Goal: Task Accomplishment & Management: Use online tool/utility

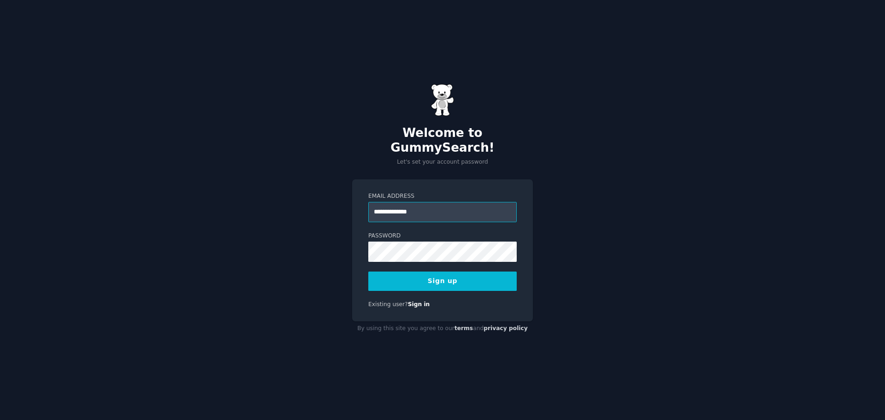
type input "**********"
click at [262, 233] on div "**********" at bounding box center [442, 210] width 885 height 420
click at [501, 271] on button "Sign up" at bounding box center [442, 280] width 148 height 19
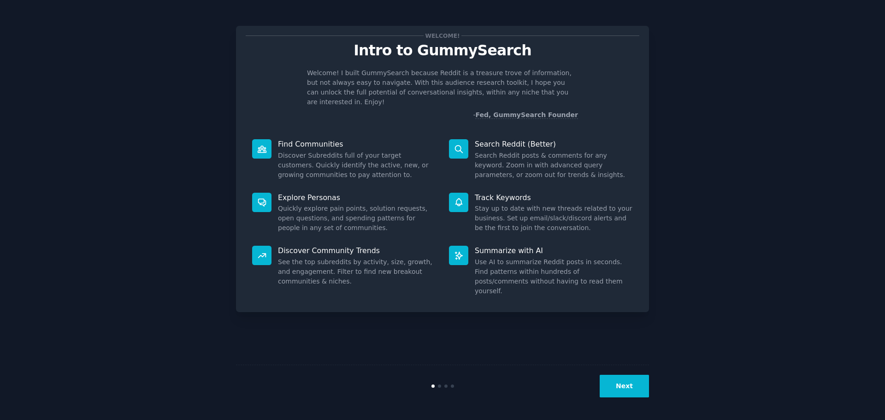
click at [633, 384] on button "Next" at bounding box center [624, 386] width 49 height 23
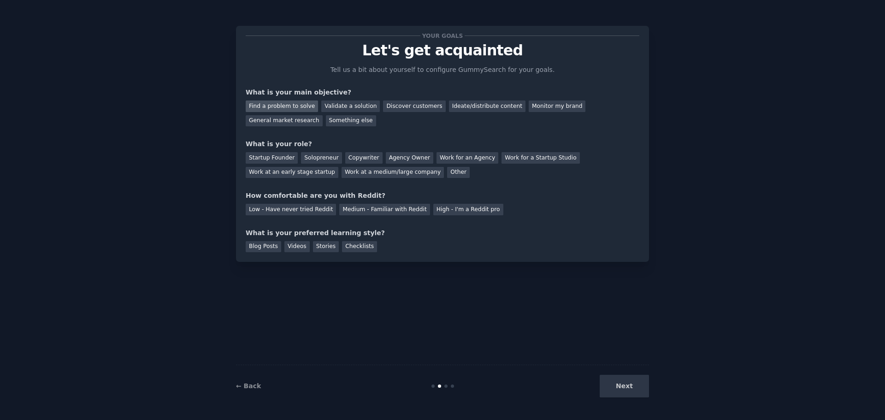
click at [288, 108] on div "Find a problem to solve" at bounding box center [282, 106] width 72 height 12
click at [304, 156] on div "Solopreneur" at bounding box center [321, 158] width 41 height 12
click at [400, 209] on div "Medium - Familiar with Reddit" at bounding box center [384, 210] width 90 height 12
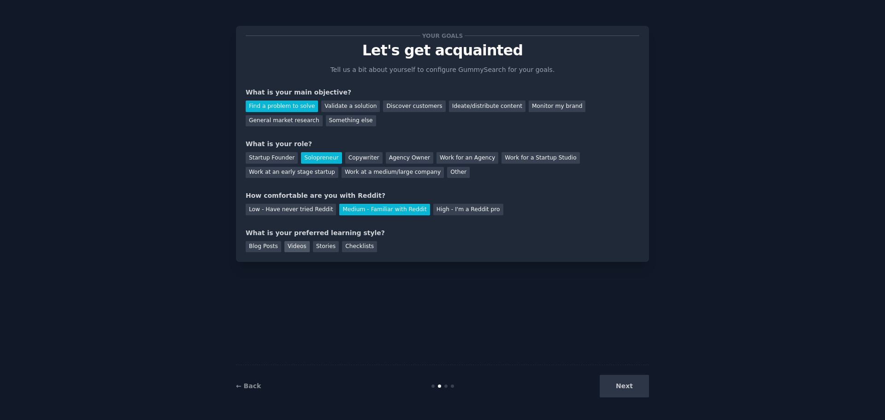
click at [287, 249] on div "Videos" at bounding box center [296, 247] width 25 height 12
click at [627, 380] on button "Next" at bounding box center [624, 386] width 49 height 23
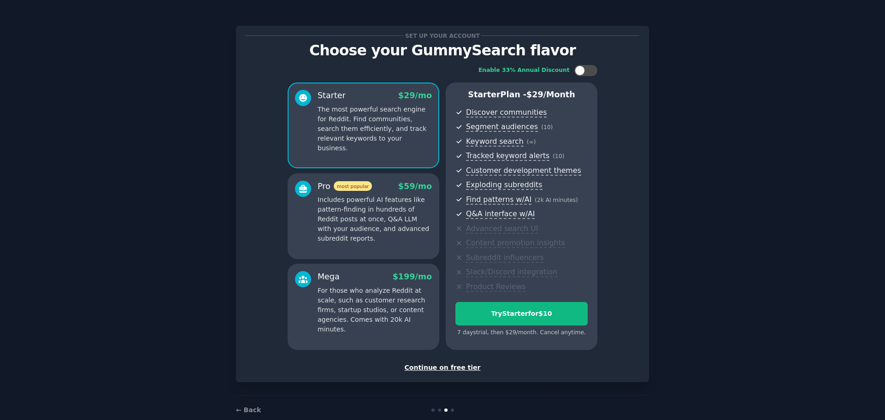
click at [461, 367] on div "Continue on free tier" at bounding box center [443, 368] width 394 height 10
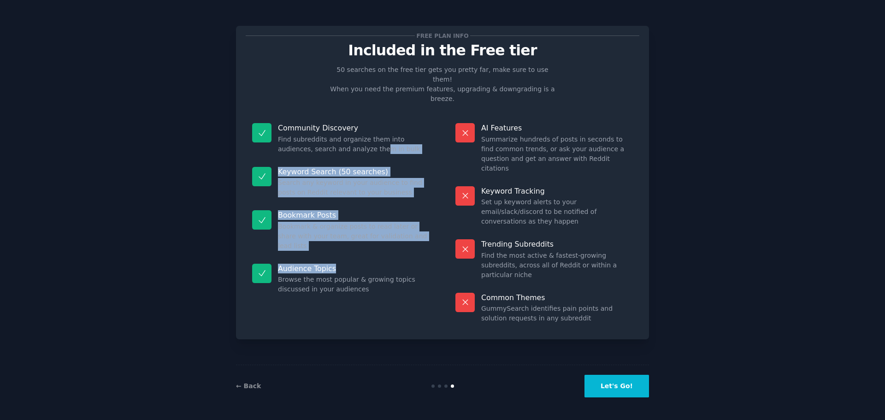
drag, startPoint x: 344, startPoint y: 130, endPoint x: 341, endPoint y: 234, distance: 104.2
click at [341, 234] on dl "Community Discovery Find subreddits and organize them into audiences, search an…" at bounding box center [341, 223] width 190 height 213
click at [629, 388] on button "Let's Go!" at bounding box center [616, 386] width 65 height 23
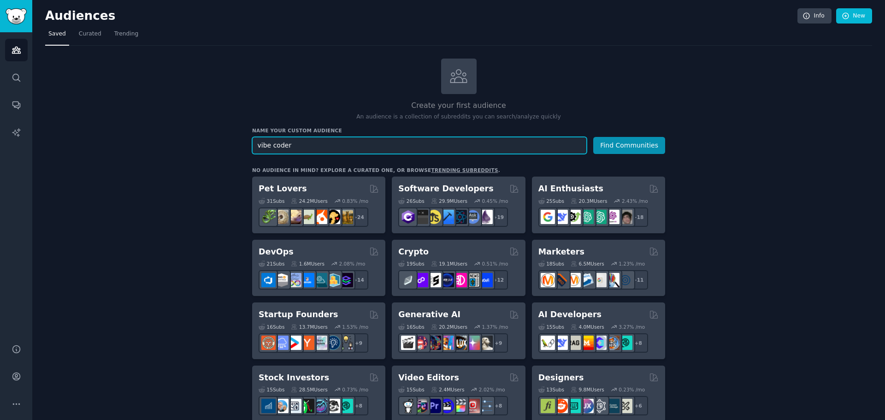
type input "vibe coder"
click at [593, 137] on button "Find Communities" at bounding box center [629, 145] width 72 height 17
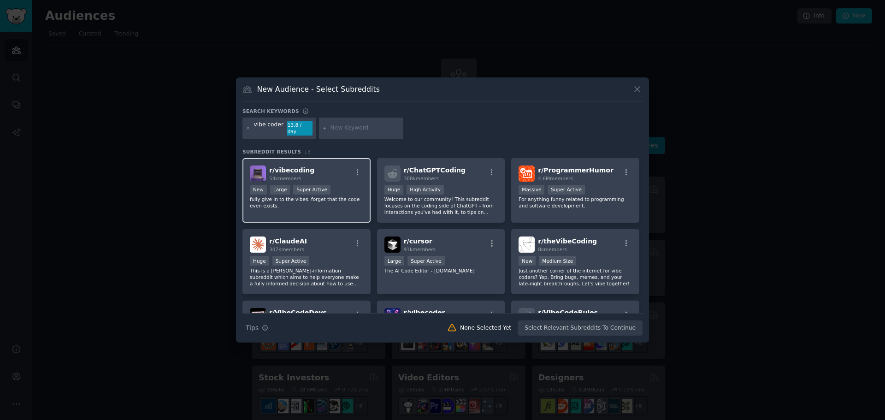
click at [319, 167] on div "r/ vibecoding 54k members" at bounding box center [306, 173] width 113 height 16
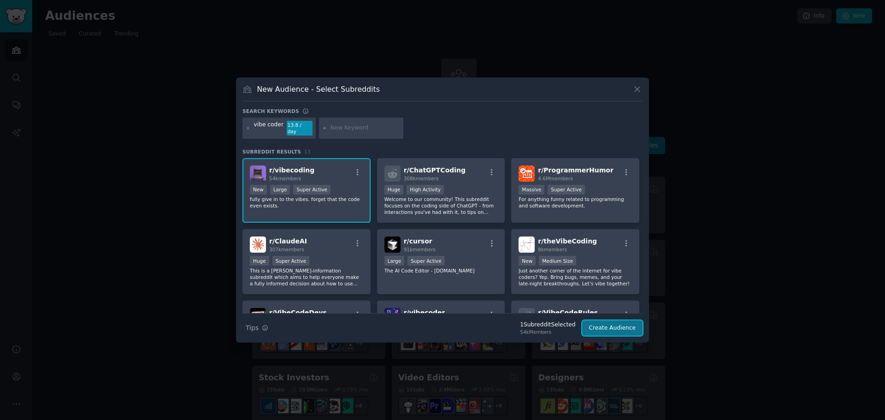
click at [625, 329] on button "Create Audience" at bounding box center [612, 328] width 61 height 16
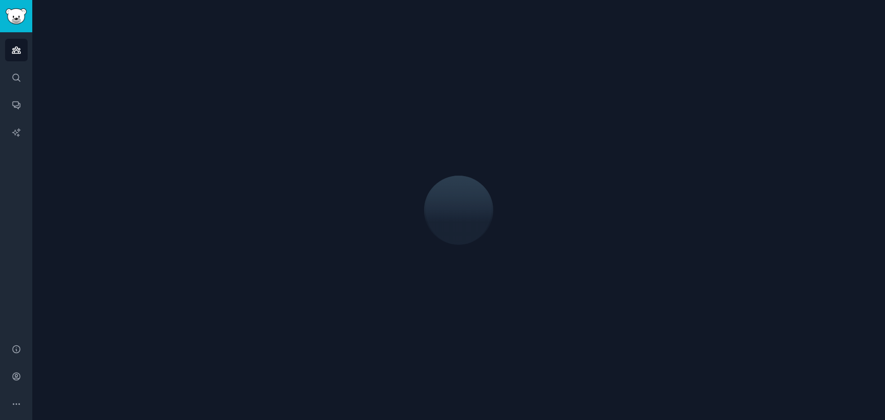
click at [636, 93] on div at bounding box center [458, 210] width 827 height 394
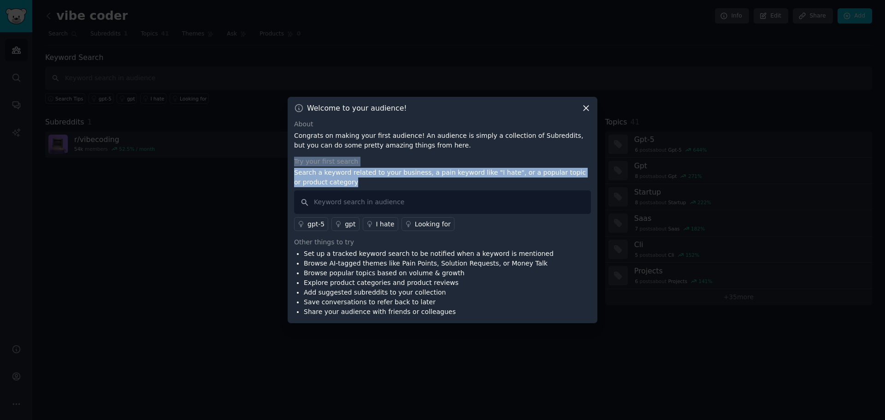
drag, startPoint x: 453, startPoint y: 147, endPoint x: 459, endPoint y: 185, distance: 39.2
click at [459, 185] on div "About Congrats on making your first audience! An audience is simply a collectio…" at bounding box center [442, 217] width 297 height 197
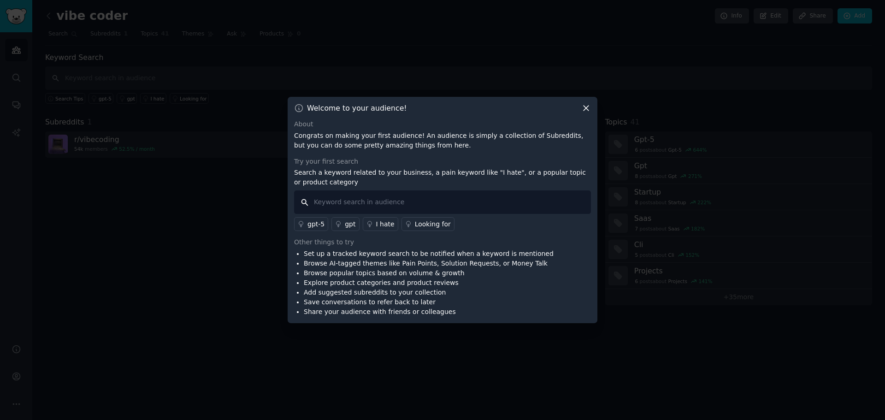
click at [447, 204] on input "text" at bounding box center [442, 202] width 297 height 24
click at [318, 223] on div "gpt-5" at bounding box center [315, 224] width 17 height 10
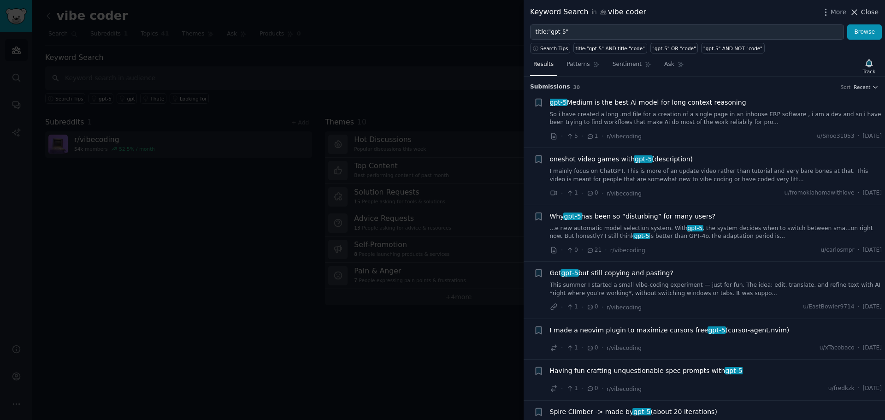
click at [870, 10] on span "Close" at bounding box center [870, 12] width 18 height 10
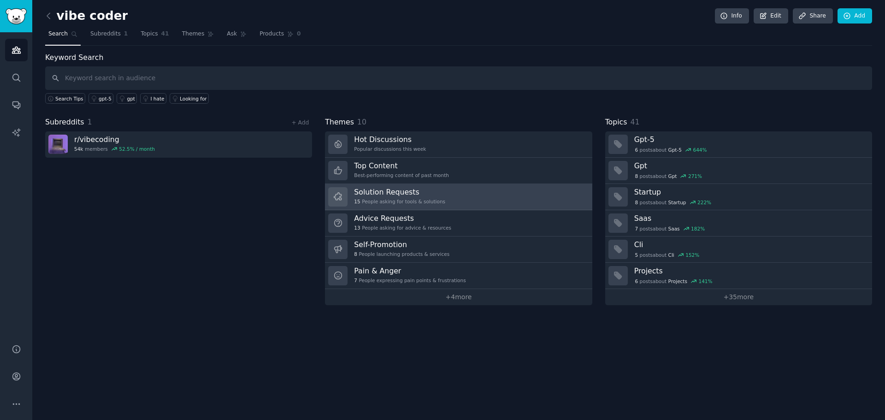
click at [388, 203] on div "15 People asking for tools & solutions" at bounding box center [399, 201] width 91 height 6
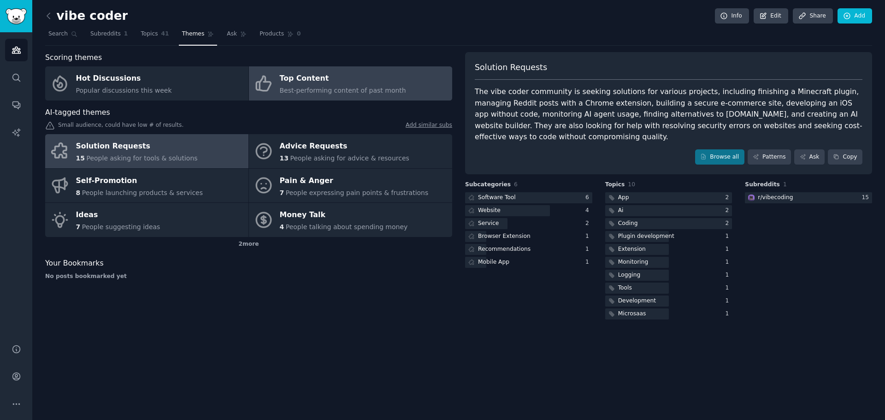
click at [323, 81] on div "Top Content" at bounding box center [343, 78] width 126 height 15
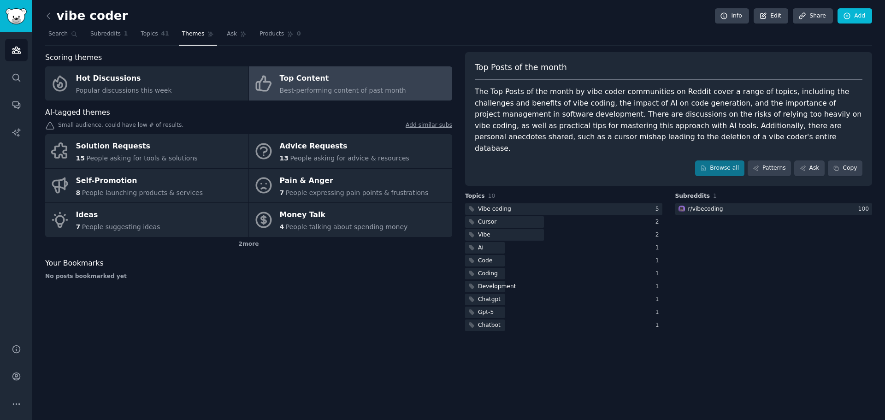
click at [537, 107] on div "The Top Posts of the month by vibe coder communities on Reddit cover a range of…" at bounding box center [669, 120] width 388 height 68
click at [247, 243] on div "2 more" at bounding box center [248, 244] width 407 height 15
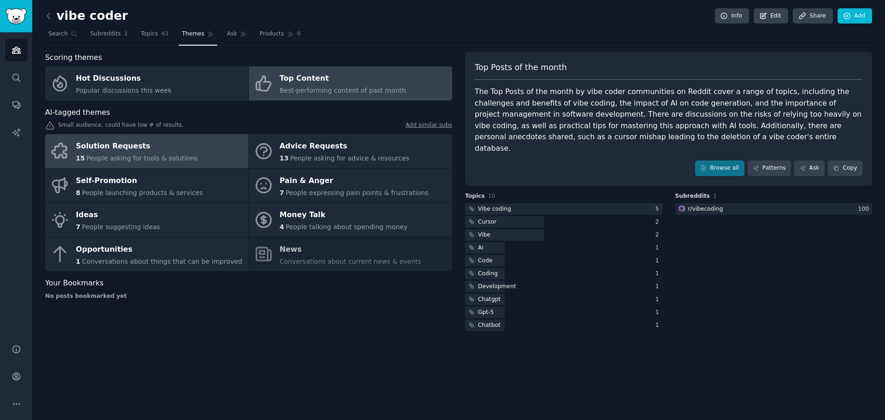
click at [173, 154] on span "People asking for tools & solutions" at bounding box center [141, 157] width 111 height 7
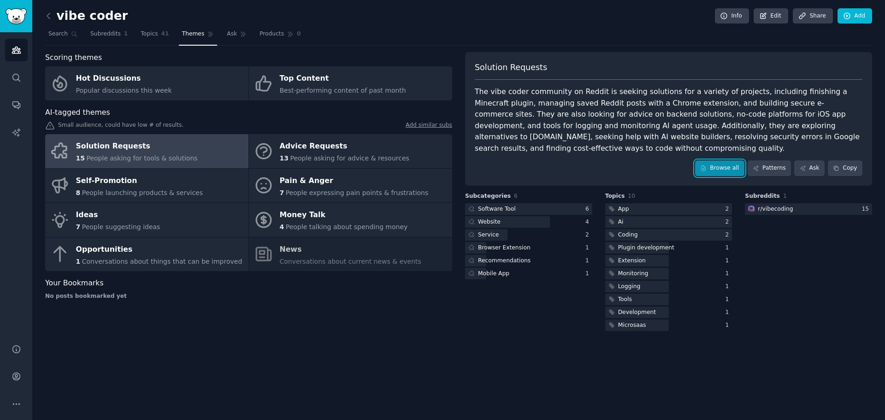
click at [741, 160] on link "Browse all" at bounding box center [719, 168] width 49 height 16
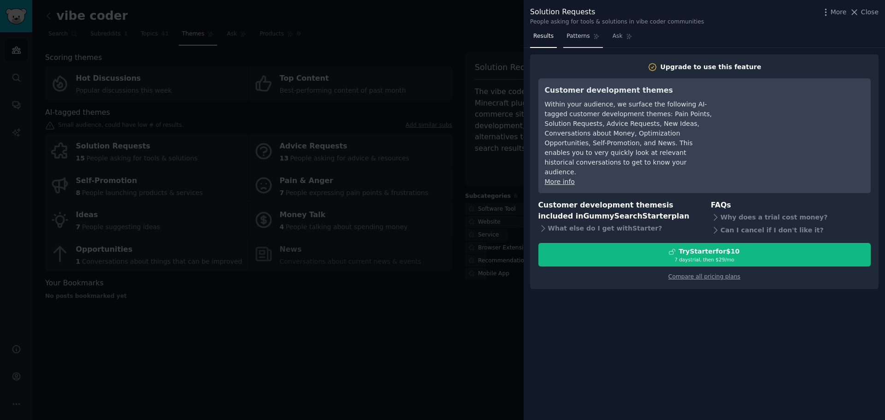
click at [580, 37] on span "Patterns" at bounding box center [577, 36] width 23 height 8
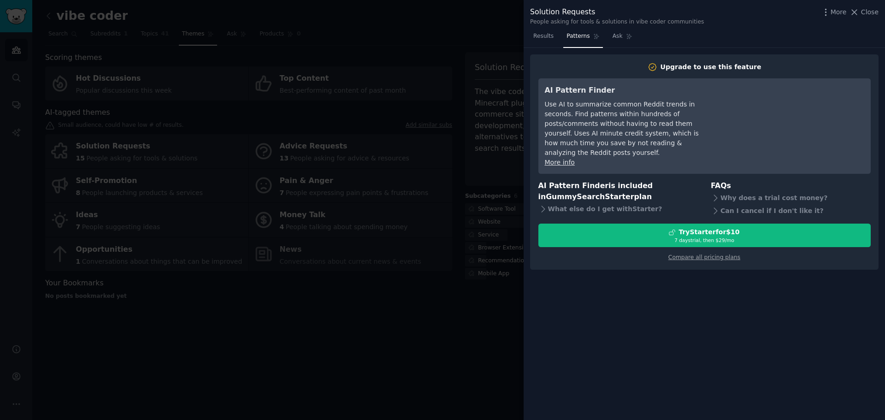
click at [438, 188] on div at bounding box center [442, 210] width 885 height 420
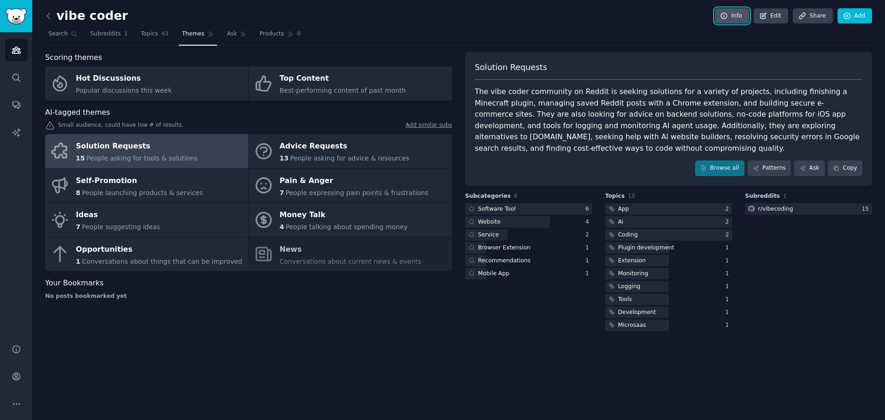
click at [741, 19] on link "Info" at bounding box center [732, 16] width 34 height 16
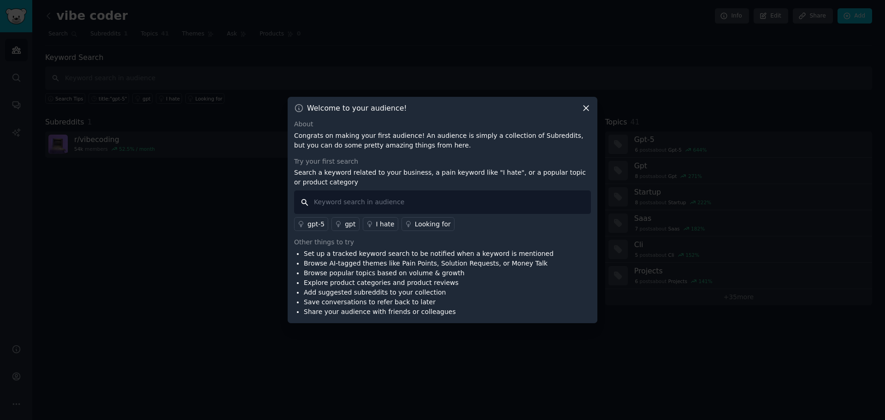
click at [447, 209] on input "text" at bounding box center [442, 202] width 297 height 24
type input "feature request"
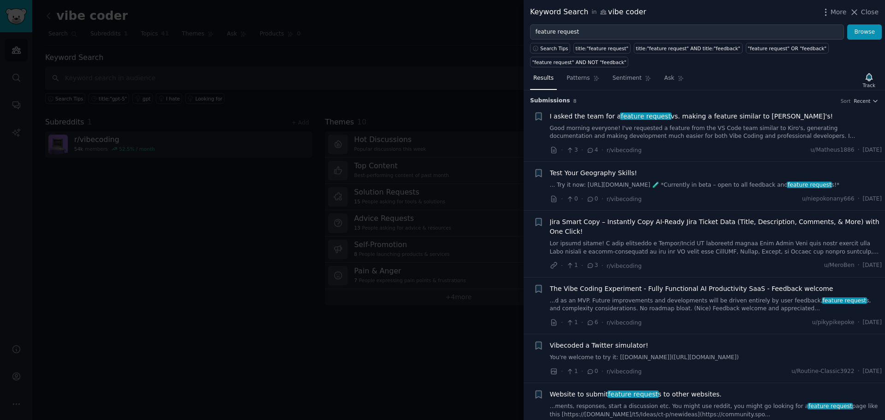
click at [300, 255] on div at bounding box center [442, 210] width 885 height 420
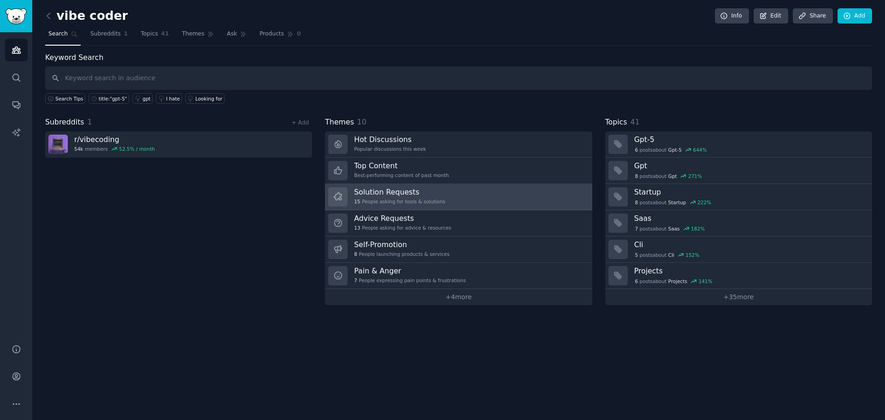
click at [415, 203] on div "15 People asking for tools & solutions" at bounding box center [399, 201] width 91 height 6
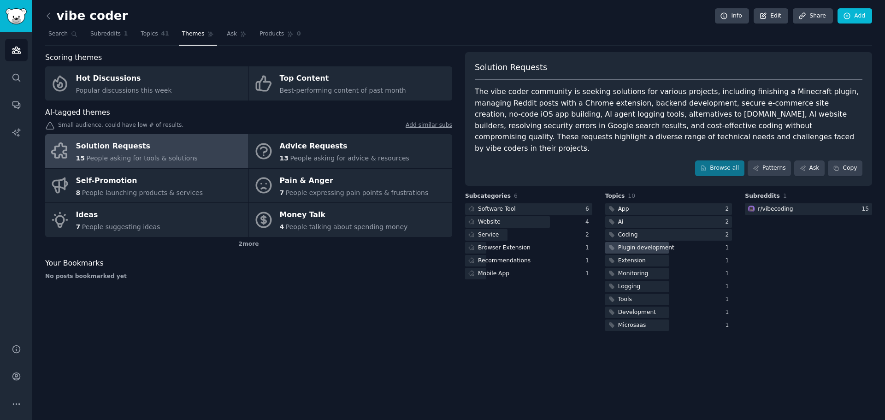
click at [652, 244] on div "Plugin development" at bounding box center [646, 248] width 56 height 8
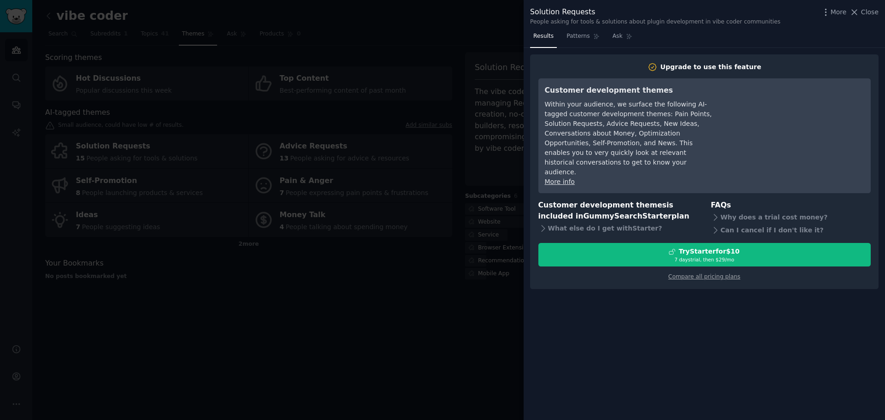
click at [253, 335] on div at bounding box center [442, 210] width 885 height 420
